Goal: Information Seeking & Learning: Learn about a topic

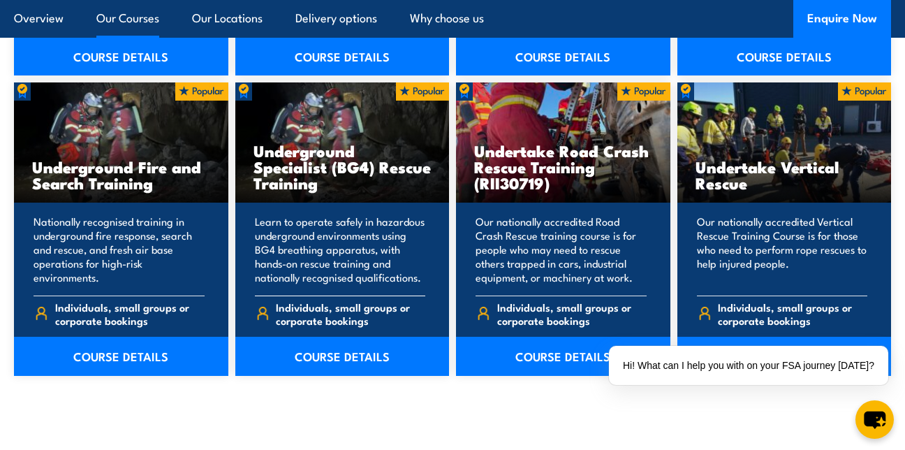
scroll to position [2304, 0]
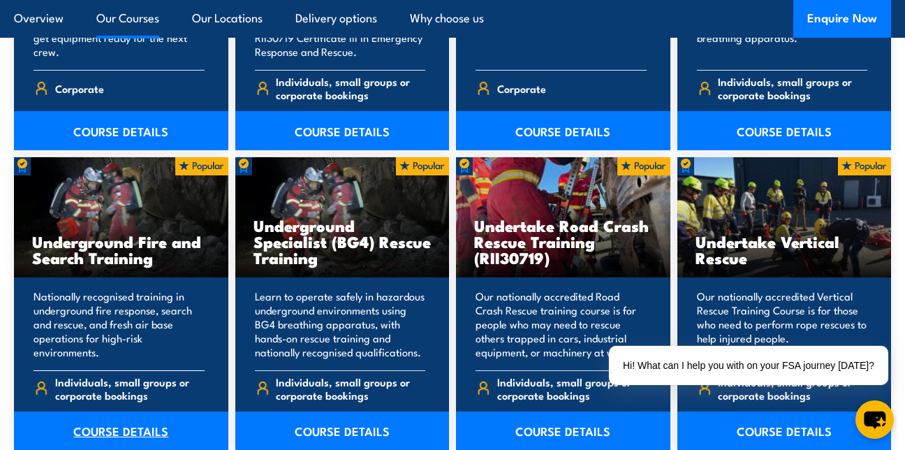
click at [108, 429] on link "COURSE DETAILS" at bounding box center [121, 430] width 214 height 39
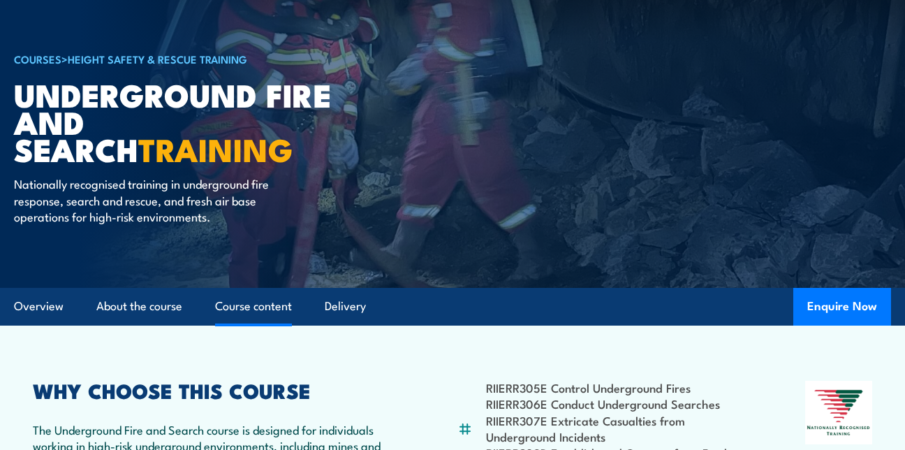
click at [259, 306] on link "Course content" at bounding box center [253, 306] width 77 height 37
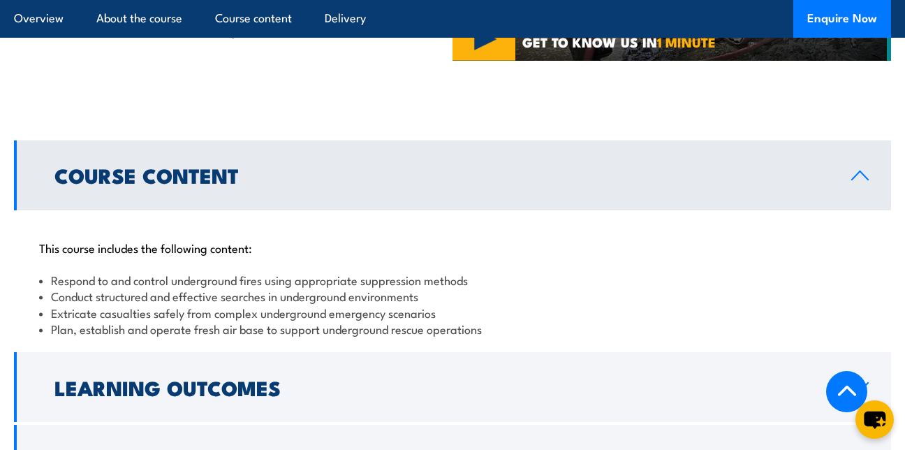
scroll to position [1028, 0]
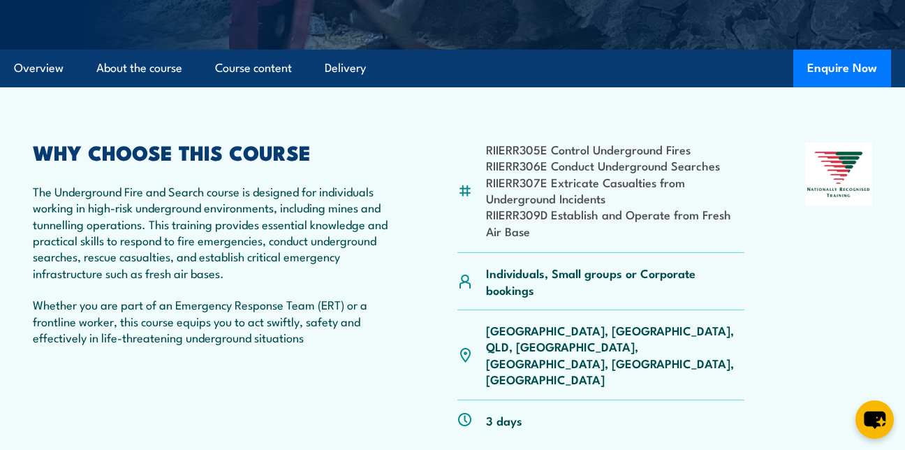
scroll to position [82, 0]
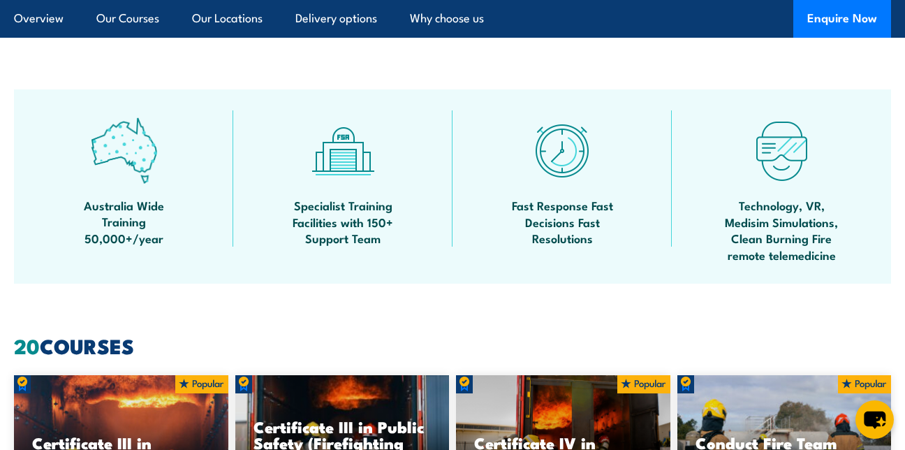
scroll to position [698, 0]
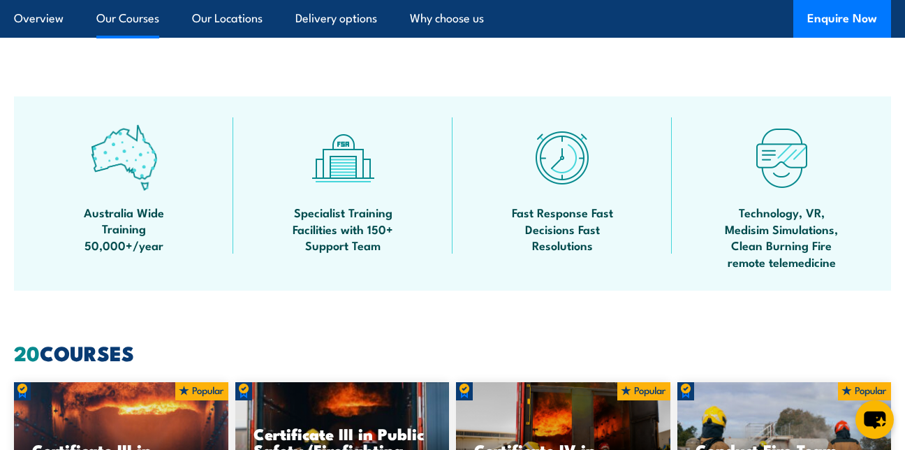
click at [120, 15] on link "Our Courses" at bounding box center [127, 18] width 63 height 37
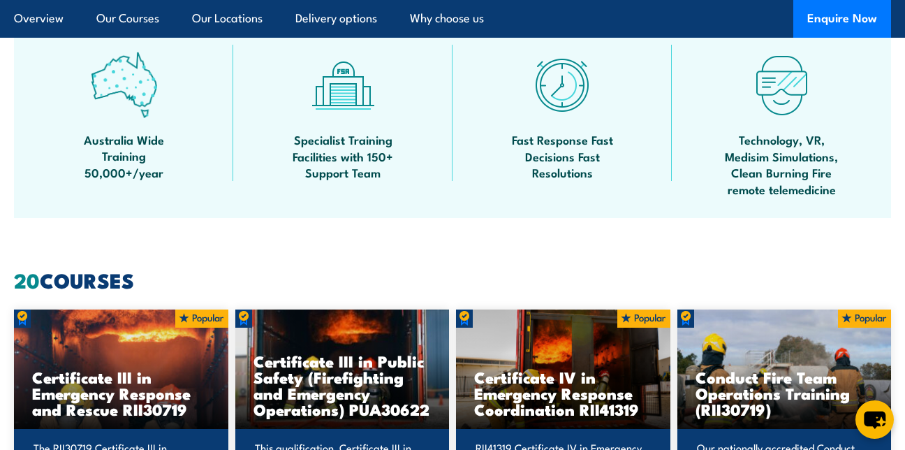
scroll to position [761, 0]
